Goal: Communication & Community: Participate in discussion

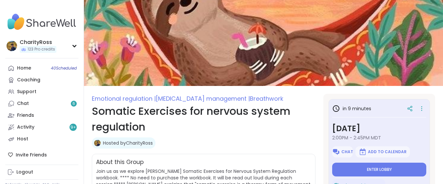
type textarea "*"
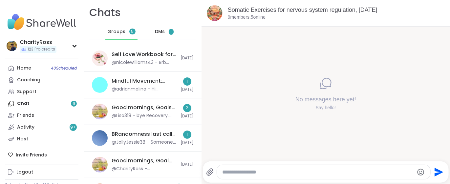
click at [169, 31] on span "1" at bounding box center [171, 32] width 5 height 6
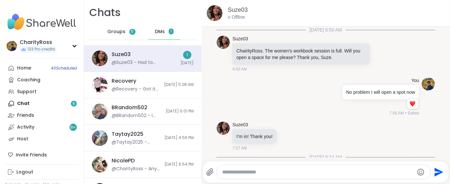
scroll to position [159, 0]
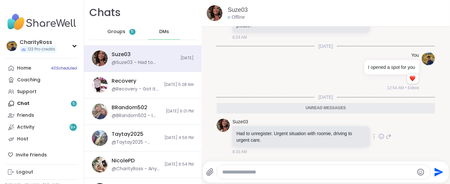
click at [386, 135] on icon at bounding box center [389, 137] width 6 height 8
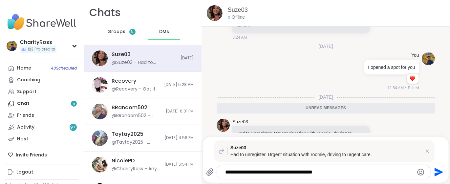
type textarea "**********"
click at [434, 172] on icon "Send" at bounding box center [438, 172] width 9 height 9
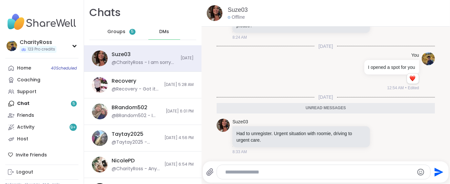
scroll to position [208, 0]
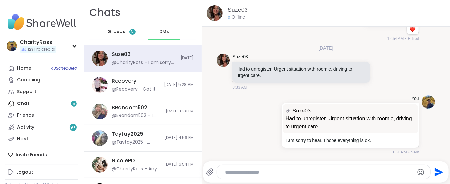
click at [55, 103] on div "Home 40 Scheduled Coaching Support Chat 5 Friends Activity 9 + Host" at bounding box center [41, 103] width 73 height 83
click at [73, 103] on div "Home 40 Scheduled Coaching Support Chat 5 Friends Activity 9 + Host" at bounding box center [41, 103] width 73 height 83
click at [109, 53] on div "Suze03 @CharityRoss - I am sorry to hear. I hope everything is ok. [DATE]" at bounding box center [142, 58] width 117 height 27
click at [110, 31] on span "Groups" at bounding box center [116, 32] width 18 height 7
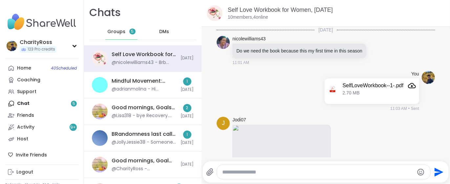
scroll to position [388, 0]
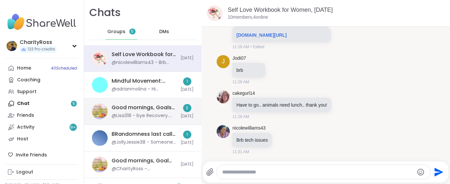
click at [140, 110] on div "Good mornings, Goals and Gratitude's , [DATE]" at bounding box center [144, 107] width 65 height 7
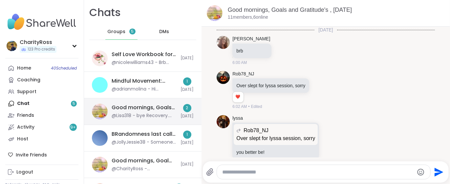
scroll to position [867, 0]
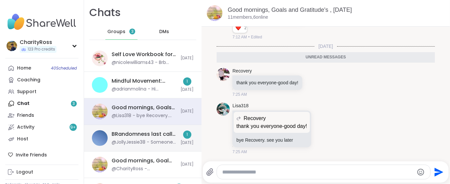
click at [150, 133] on div "BRandomness last call -Kink Q&A and discussion, [DATE]" at bounding box center [144, 134] width 65 height 7
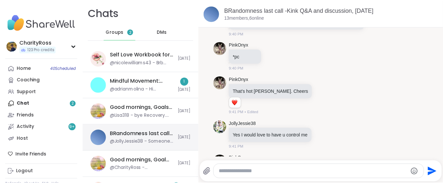
scroll to position [5659, 0]
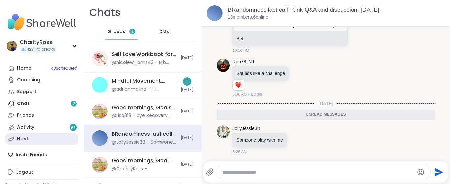
click at [42, 139] on link "Host" at bounding box center [41, 139] width 73 height 12
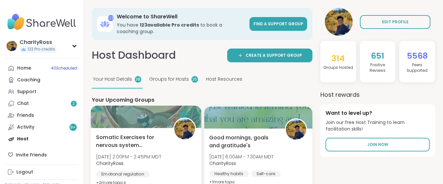
click at [126, 140] on span "Somatic Exercises for nervous system regulation" at bounding box center [131, 141] width 70 height 16
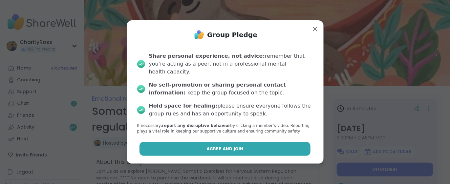
click at [269, 144] on button "Agree and Join" at bounding box center [224, 149] width 171 height 14
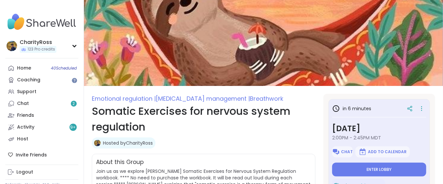
type textarea "*"
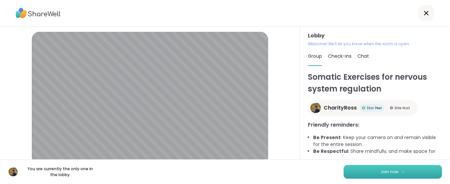
click at [381, 172] on span "Join now" at bounding box center [390, 172] width 18 height 6
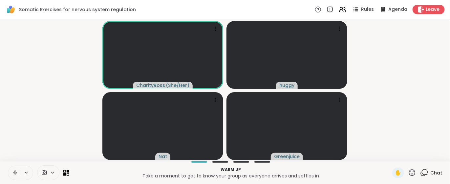
click at [364, 9] on span "Rules" at bounding box center [367, 9] width 13 height 7
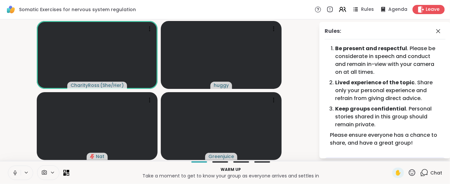
click at [434, 32] on icon at bounding box center [438, 31] width 8 height 8
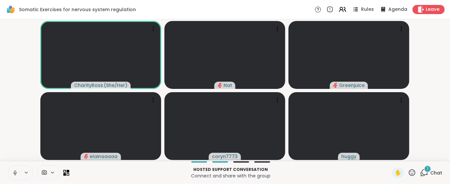
click at [427, 170] on span "1" at bounding box center [427, 169] width 1 height 6
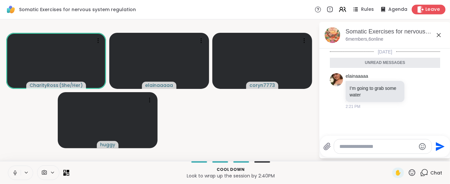
click at [426, 8] on span "Leave" at bounding box center [433, 9] width 14 height 7
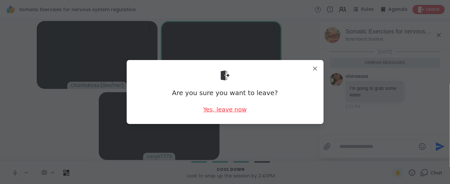
click at [233, 110] on div "Yes, leave now" at bounding box center [224, 109] width 43 height 8
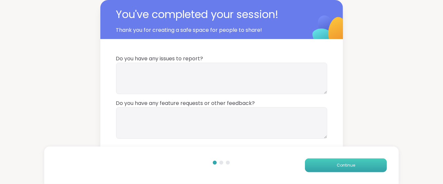
click at [359, 167] on button "Continue" at bounding box center [346, 165] width 82 height 14
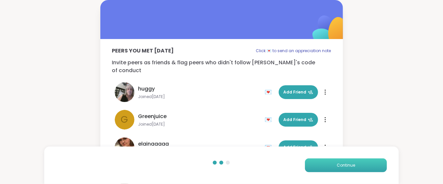
click at [359, 166] on button "Continue" at bounding box center [346, 165] width 82 height 14
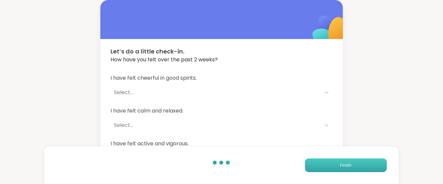
click at [359, 166] on button "Finish" at bounding box center [346, 165] width 82 height 14
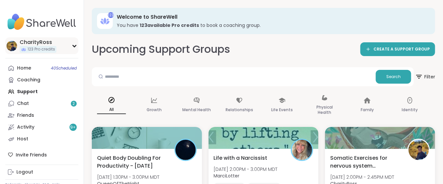
click at [35, 41] on div "CharityRoss" at bounding box center [38, 42] width 37 height 7
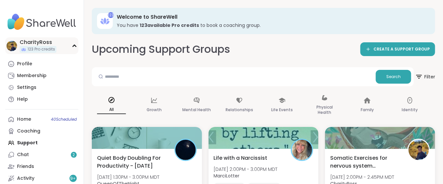
click at [42, 49] on span "123 Pro credits" at bounding box center [42, 50] width 28 height 6
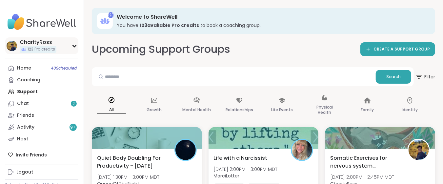
click at [38, 51] on span "123 Pro credits" at bounding box center [42, 50] width 28 height 6
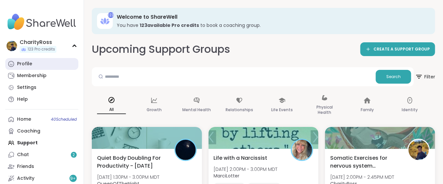
click at [35, 66] on link "Profile" at bounding box center [41, 64] width 73 height 12
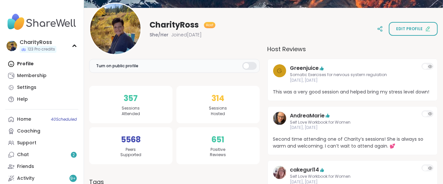
scroll to position [87, 0]
